Goal: Task Accomplishment & Management: Use online tool/utility

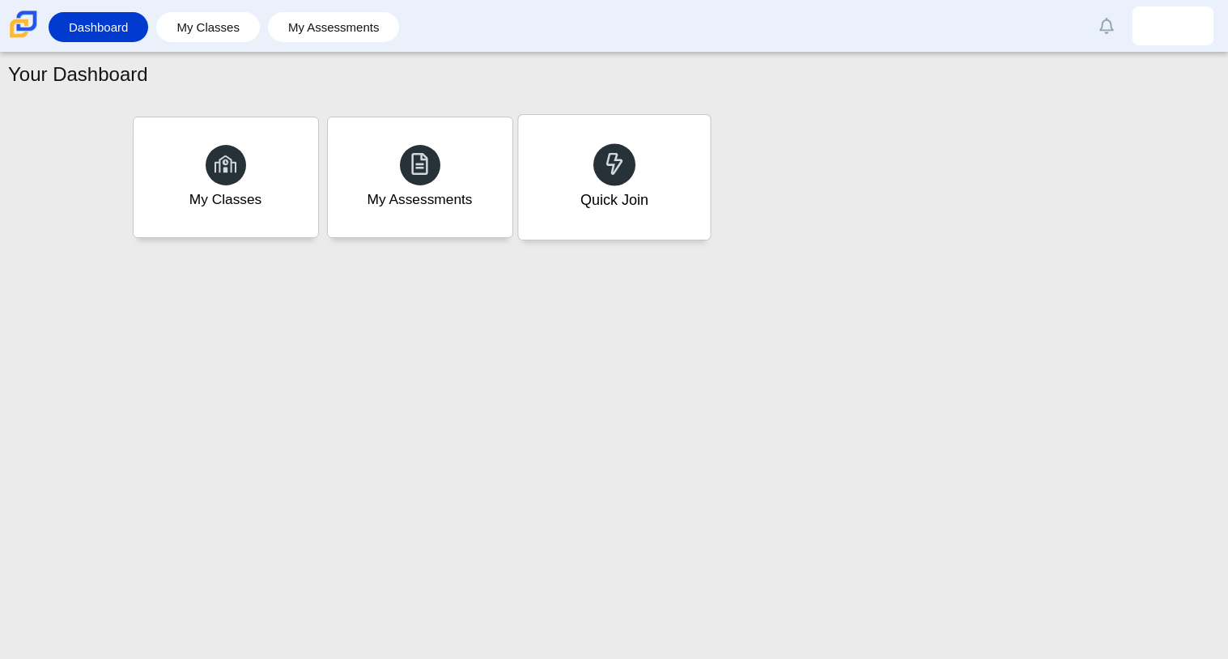
click at [586, 202] on div "Quick Join" at bounding box center [614, 199] width 68 height 21
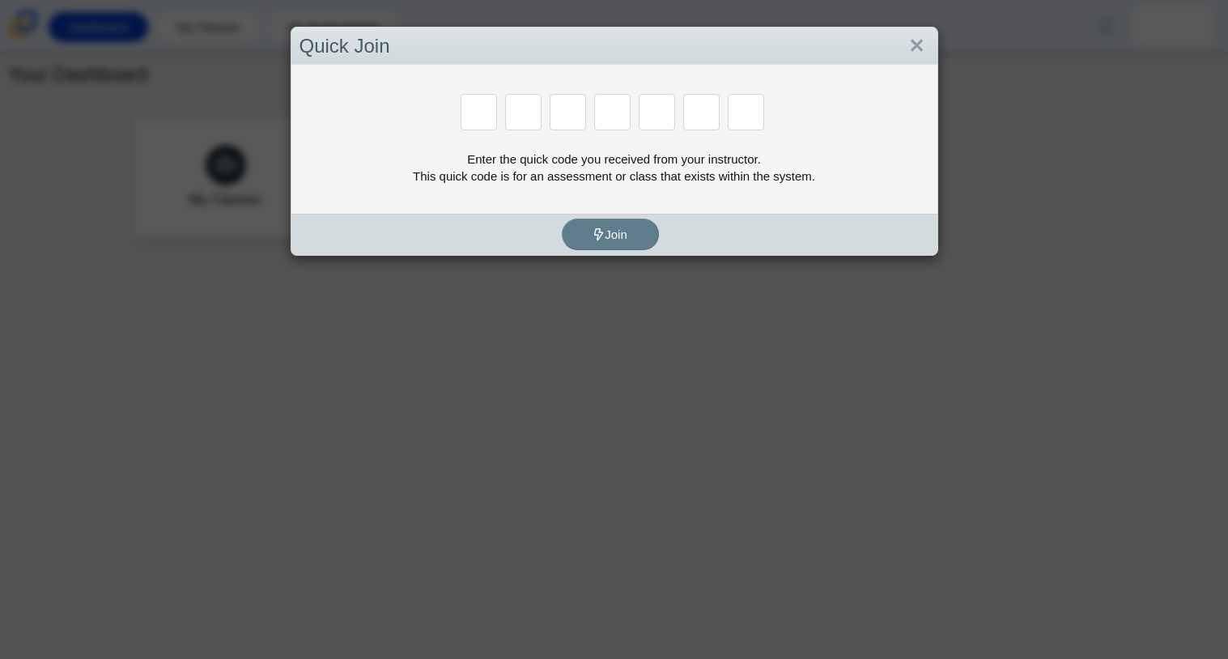
click at [487, 108] on input "Enter Access Code Digit 1" at bounding box center [479, 112] width 36 height 36
type input "f"
type input "7"
type input "m"
type input "c"
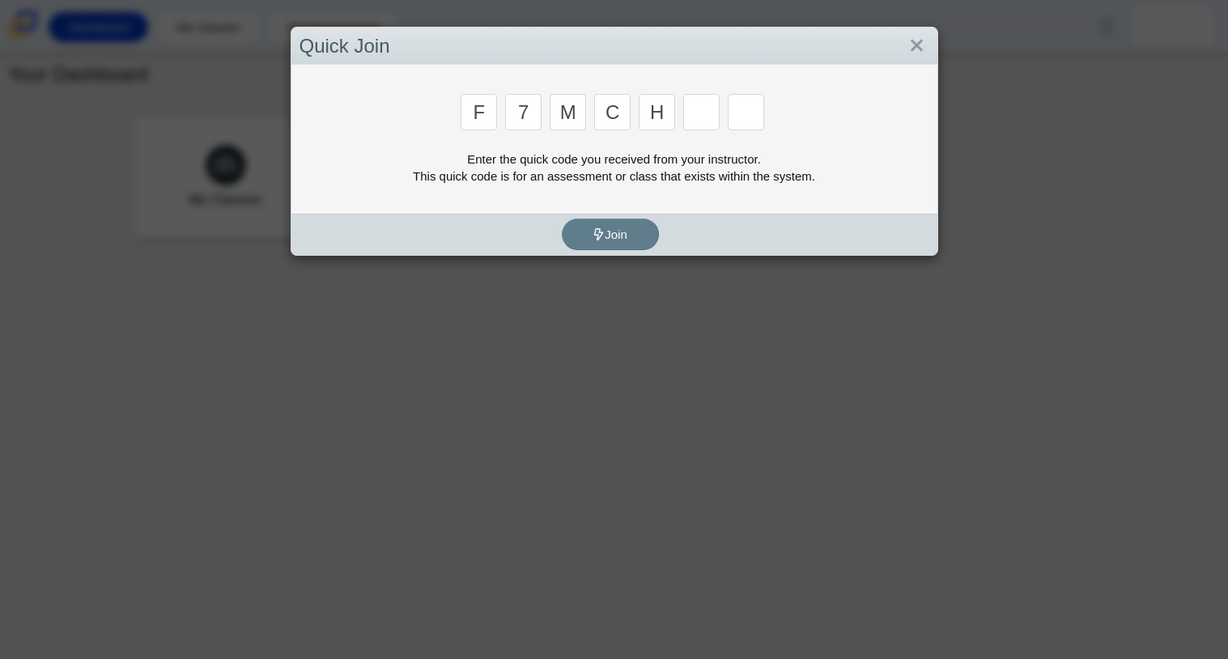
type input "h"
type input "w"
type input "k"
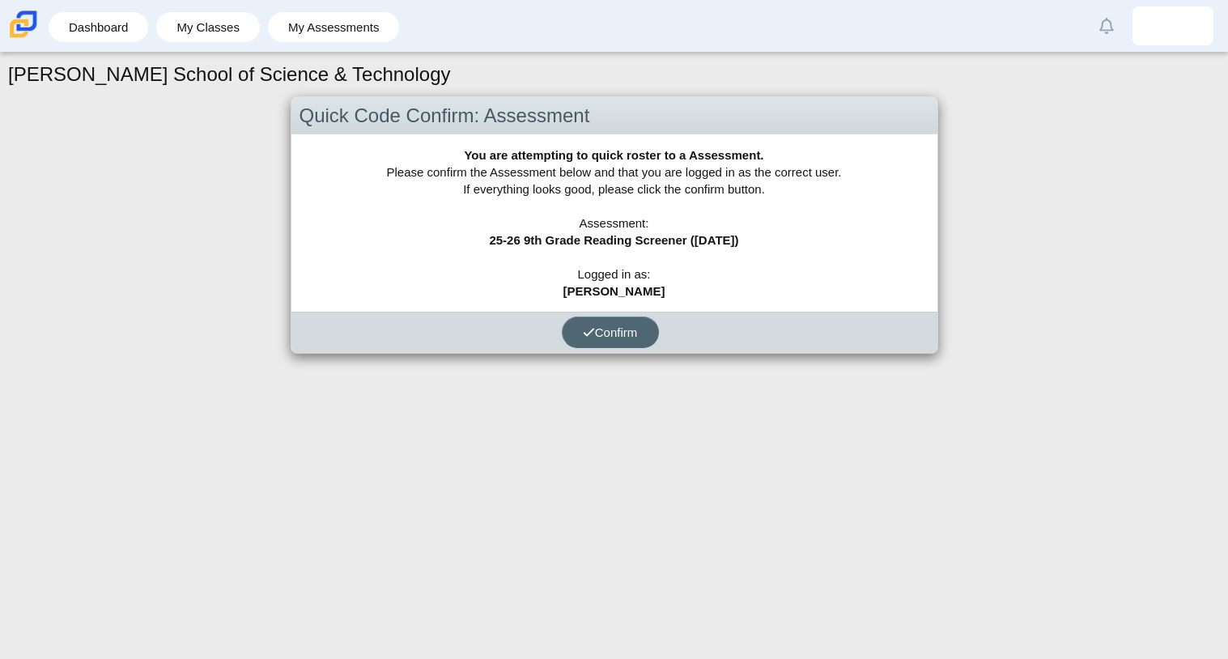
click at [655, 330] on button "Confirm" at bounding box center [610, 333] width 97 height 32
